Goal: Task Accomplishment & Management: Manage account settings

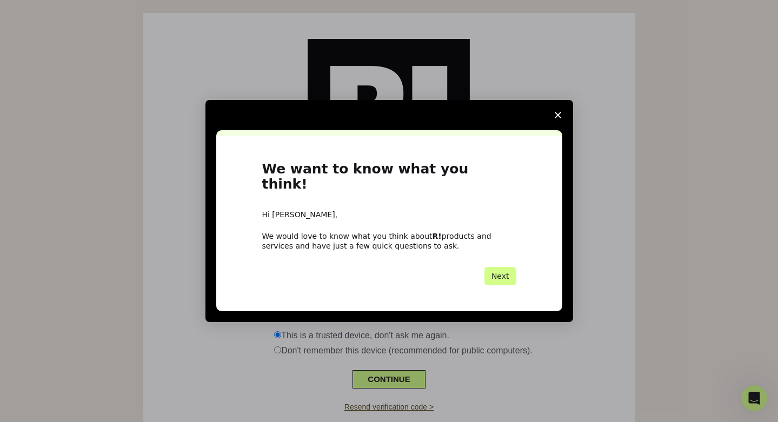
click at [563, 117] on span "Close survey" at bounding box center [558, 115] width 30 height 30
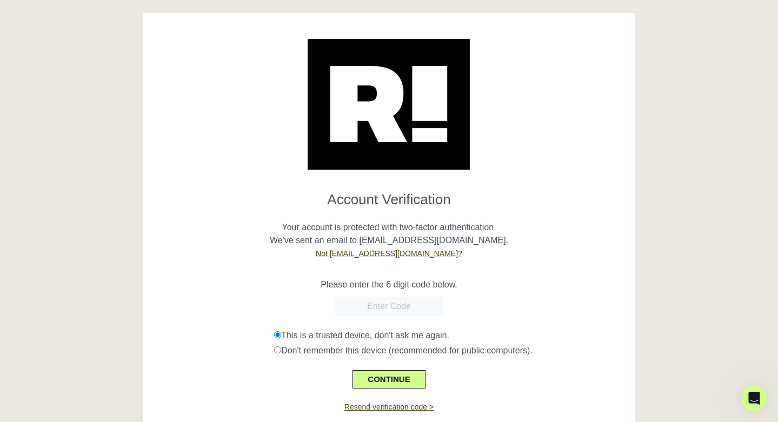
click at [399, 306] on input "text" at bounding box center [388, 306] width 108 height 19
paste input "573646"
type input "573646"
click at [379, 381] on button "CONTINUE" at bounding box center [388, 379] width 72 height 18
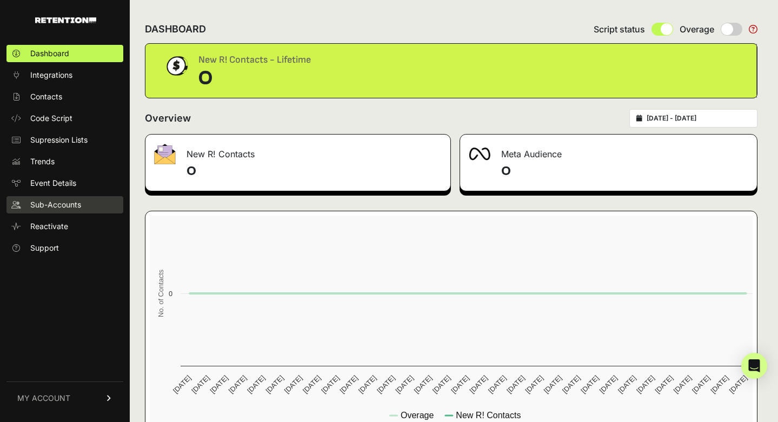
click at [65, 209] on span "Sub-Accounts" at bounding box center [55, 204] width 51 height 11
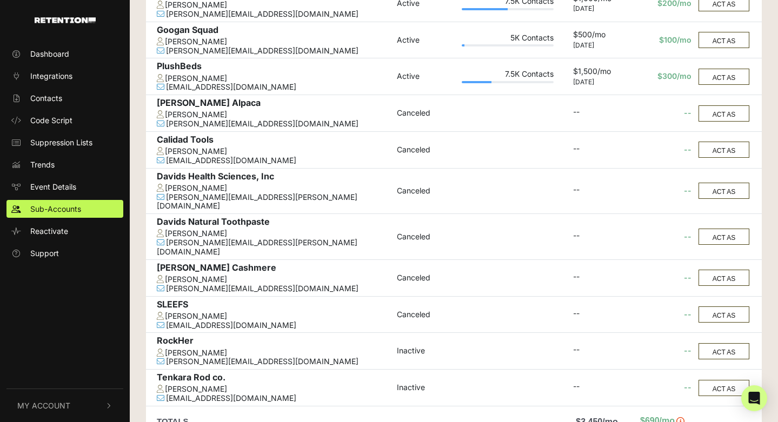
scroll to position [264, 0]
click at [713, 185] on button "ACT AS" at bounding box center [723, 190] width 51 height 16
